Goal: Task Accomplishment & Management: Use online tool/utility

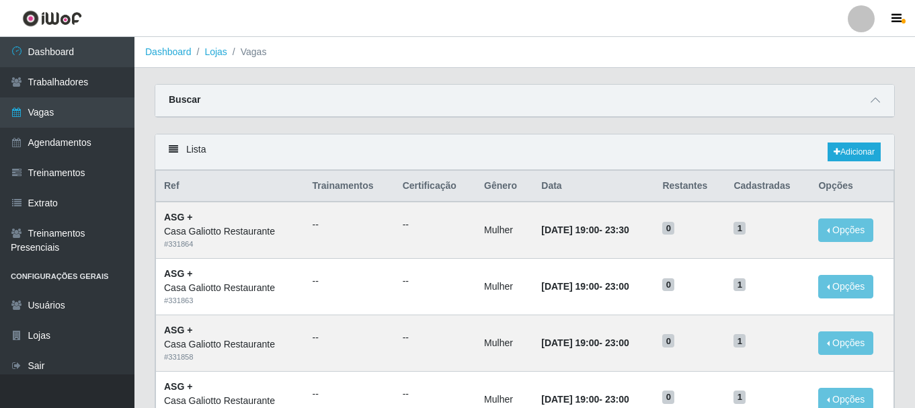
click at [86, 58] on link "Dashboard" at bounding box center [67, 52] width 134 height 30
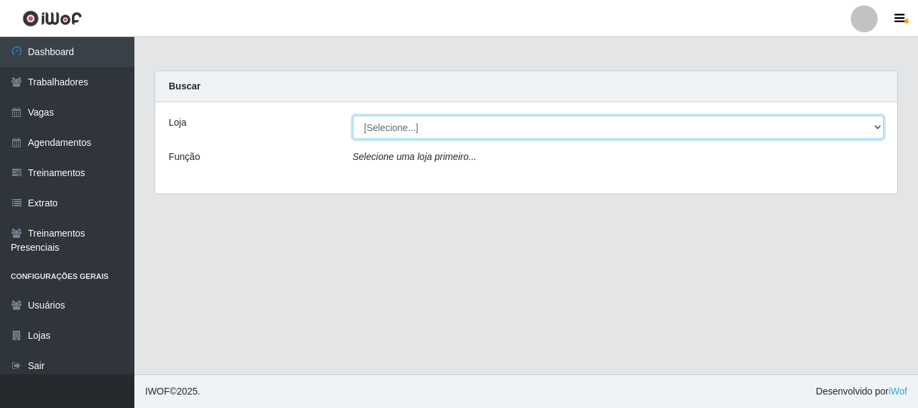
click at [452, 132] on select "[Selecione...] [GEOGRAPHIC_DATA]" at bounding box center [619, 128] width 532 height 24
select select "279"
click at [353, 116] on select "[Selecione...] [GEOGRAPHIC_DATA]" at bounding box center [619, 128] width 532 height 24
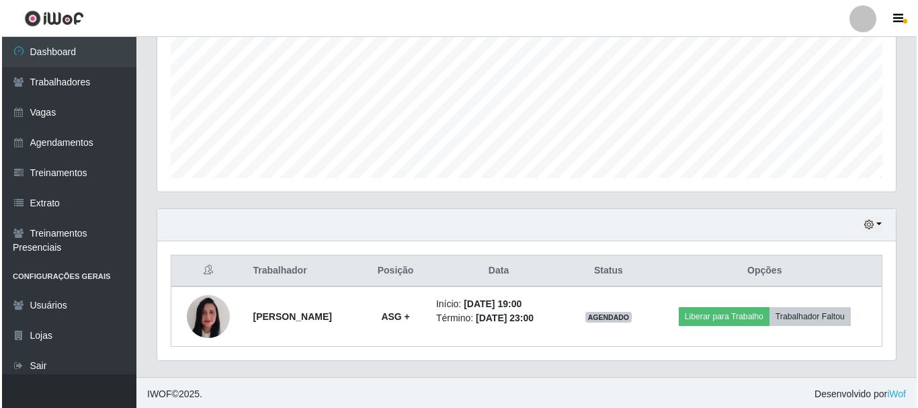
scroll to position [305, 0]
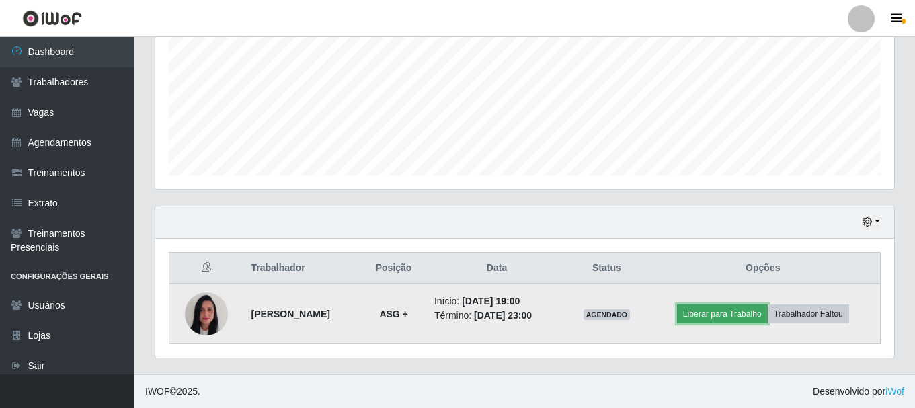
click at [709, 322] on button "Liberar para Trabalho" at bounding box center [722, 314] width 91 height 19
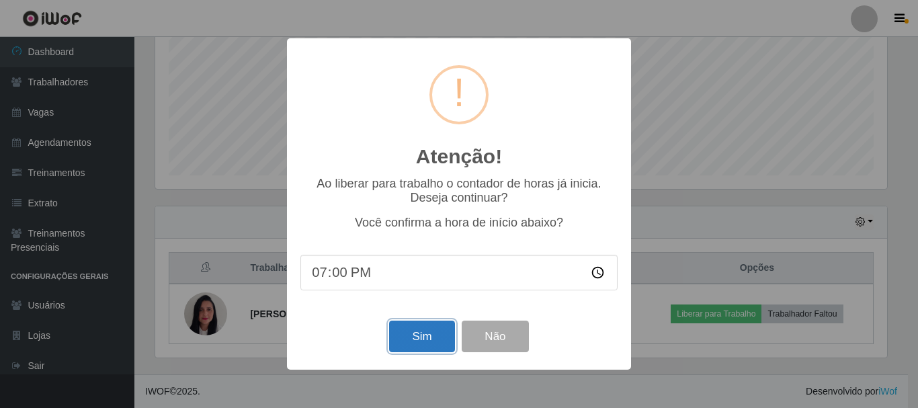
click at [436, 331] on button "Sim" at bounding box center [421, 337] width 65 height 32
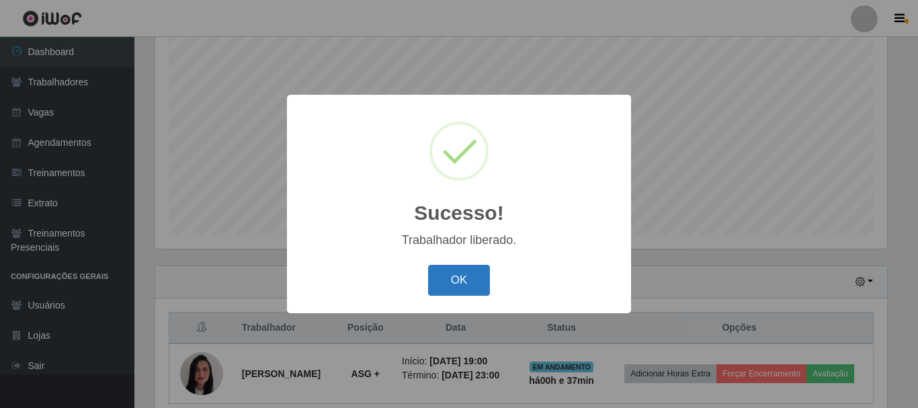
click at [454, 277] on button "OK" at bounding box center [459, 281] width 63 height 32
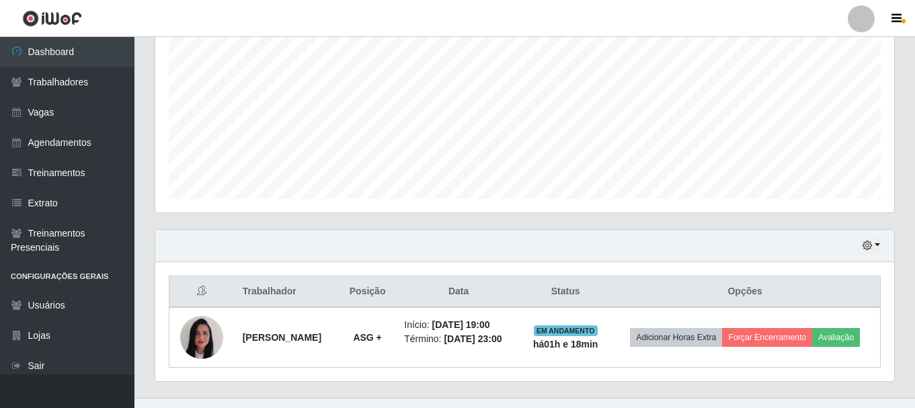
scroll to position [315, 0]
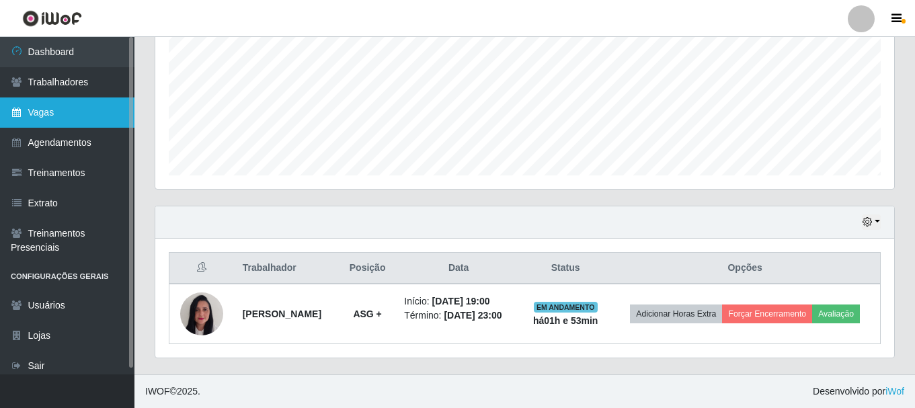
click at [91, 117] on link "Vagas" at bounding box center [67, 112] width 134 height 30
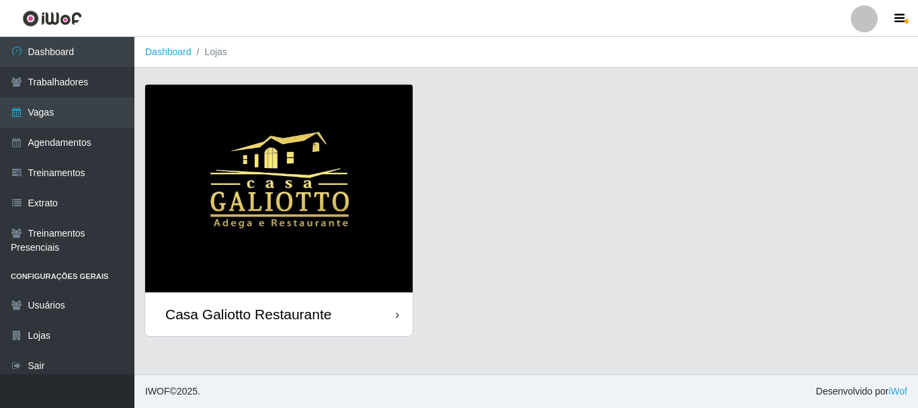
click at [194, 134] on img at bounding box center [279, 189] width 268 height 208
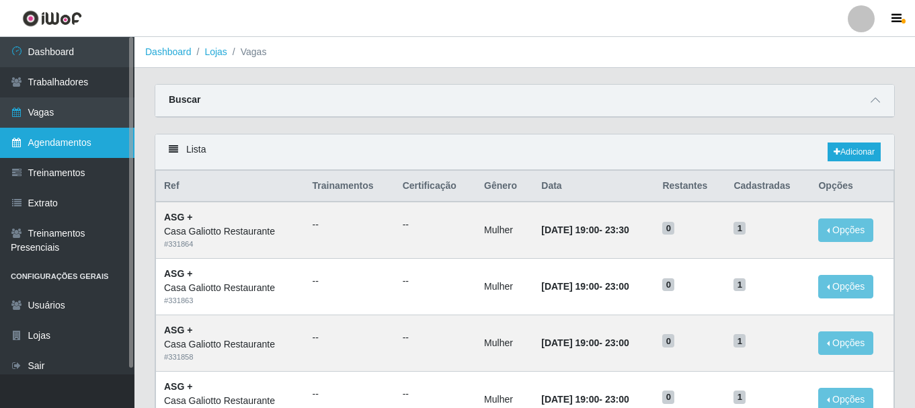
click at [88, 134] on link "Agendamentos" at bounding box center [67, 143] width 134 height 30
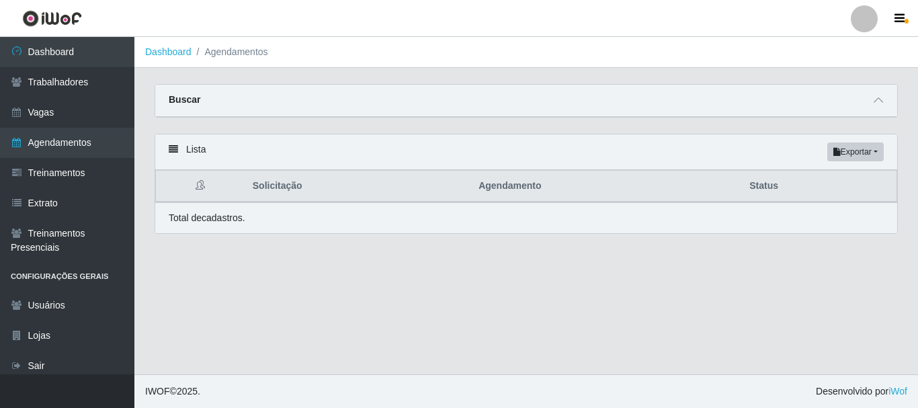
click at [888, 100] on div "Buscar" at bounding box center [526, 101] width 742 height 32
click at [879, 100] on icon at bounding box center [878, 99] width 9 height 9
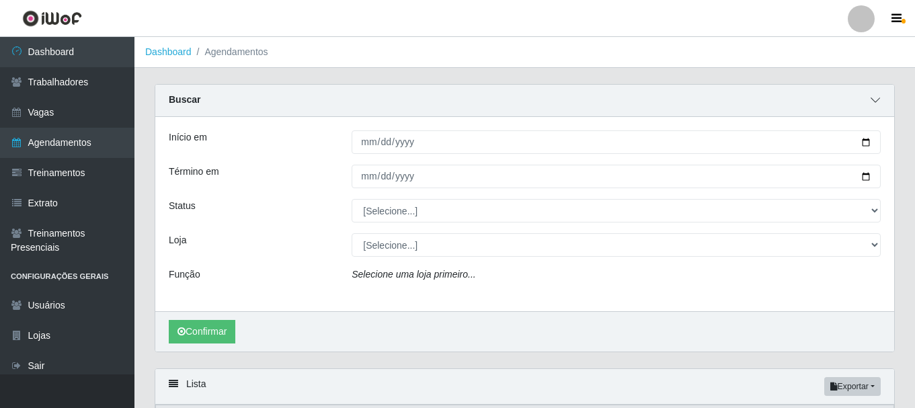
click at [877, 100] on icon at bounding box center [875, 99] width 9 height 9
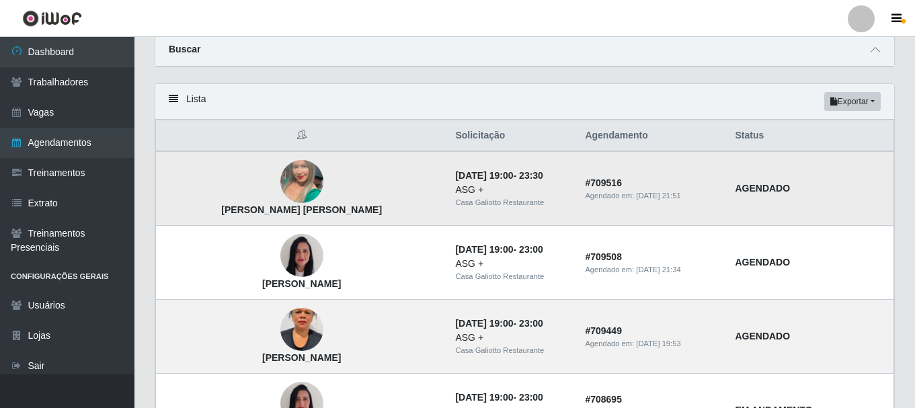
scroll to position [134, 0]
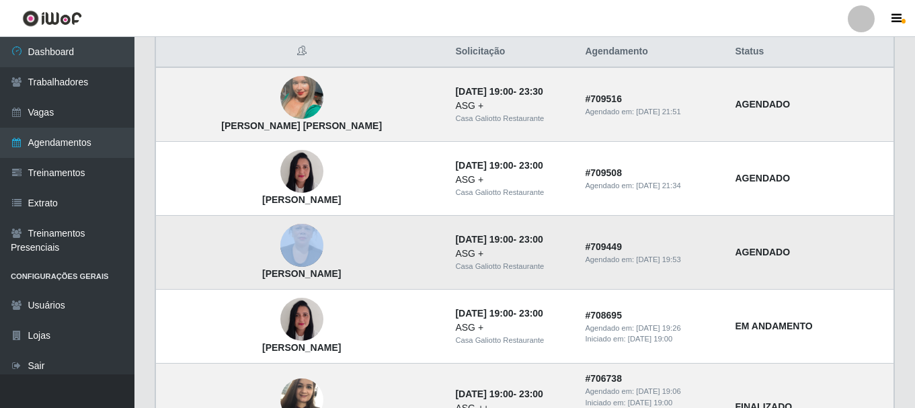
drag, startPoint x: 216, startPoint y: 273, endPoint x: 333, endPoint y: 265, distance: 117.9
click at [328, 265] on td "[PERSON_NAME]" at bounding box center [302, 253] width 292 height 74
click at [337, 250] on td "[PERSON_NAME]" at bounding box center [302, 253] width 292 height 74
click at [280, 87] on img at bounding box center [301, 97] width 43 height 77
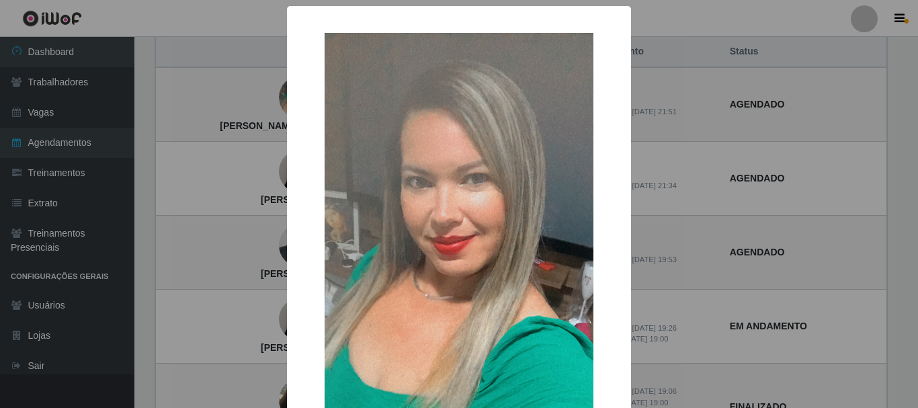
click at [657, 81] on div "× [PERSON_NAME] [PERSON_NAME] OK Cancel" at bounding box center [459, 204] width 918 height 408
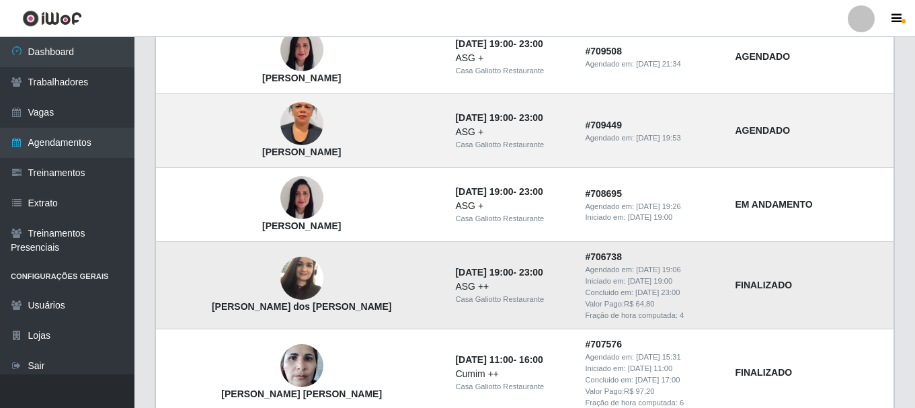
scroll to position [269, 0]
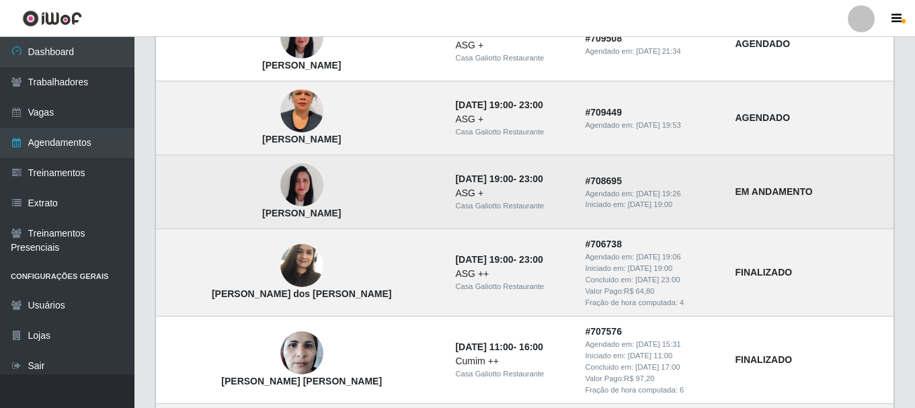
click at [280, 198] on img at bounding box center [301, 185] width 43 height 57
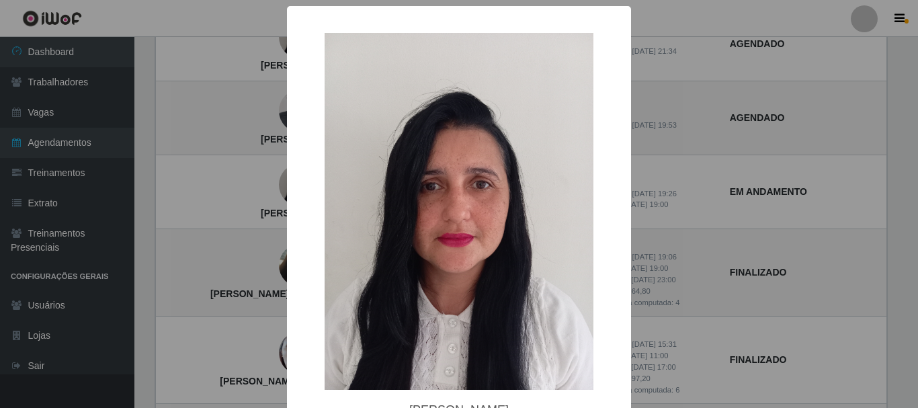
click at [762, 145] on div "× [PERSON_NAME] OK Cancel" at bounding box center [459, 204] width 918 height 408
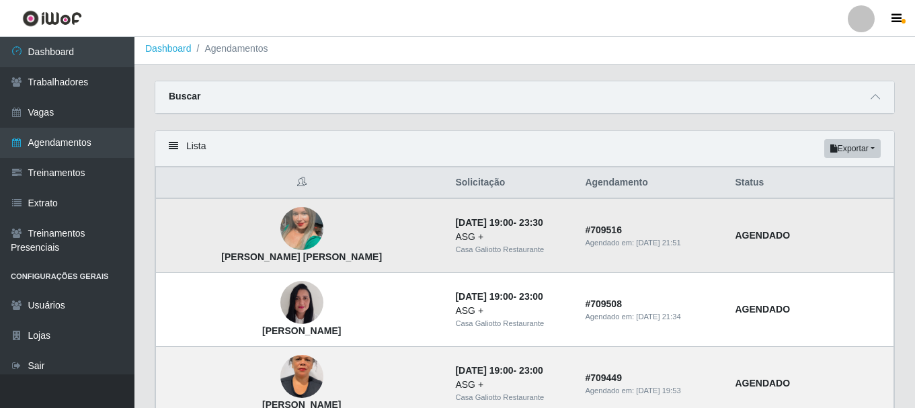
scroll to position [0, 0]
